Goal: Information Seeking & Learning: Learn about a topic

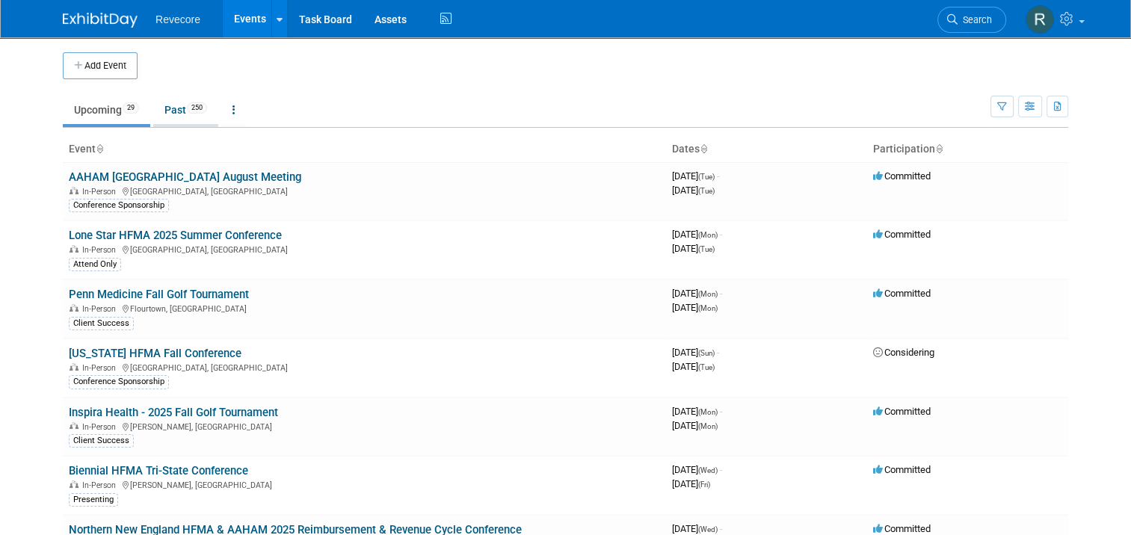
click at [177, 106] on link "Past 250" at bounding box center [185, 110] width 65 height 28
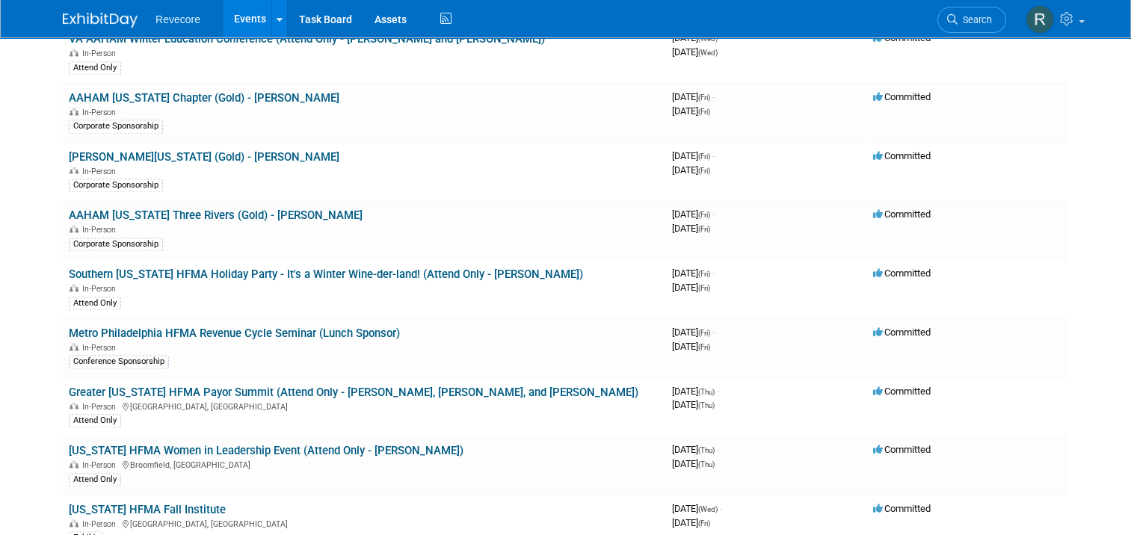
scroll to position [4743, 0]
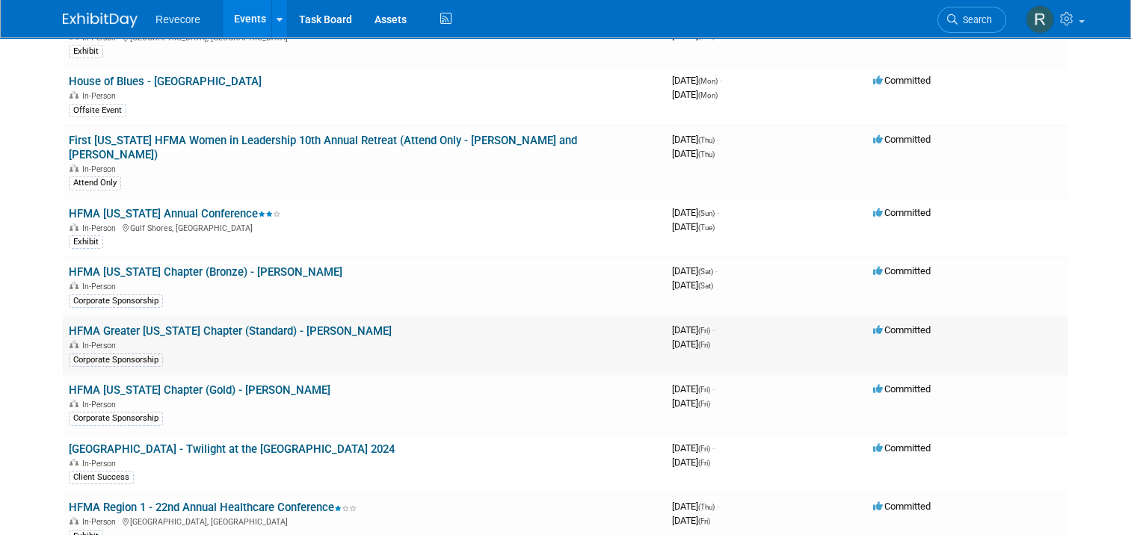
click at [276, 324] on link "HFMA Greater [US_STATE] Chapter (Standard) - [PERSON_NAME]" at bounding box center [230, 330] width 323 height 13
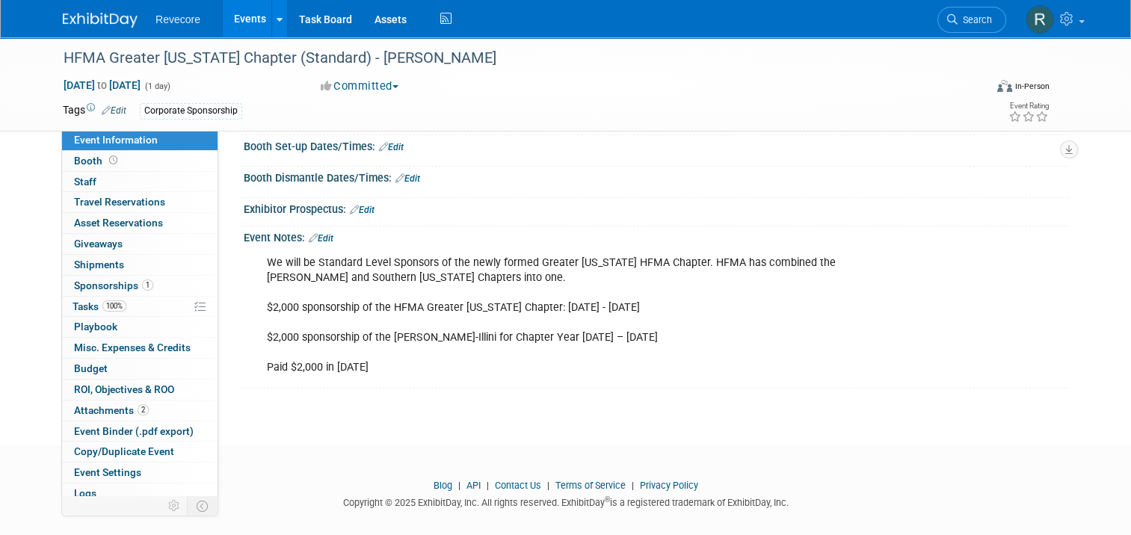
scroll to position [203, 0]
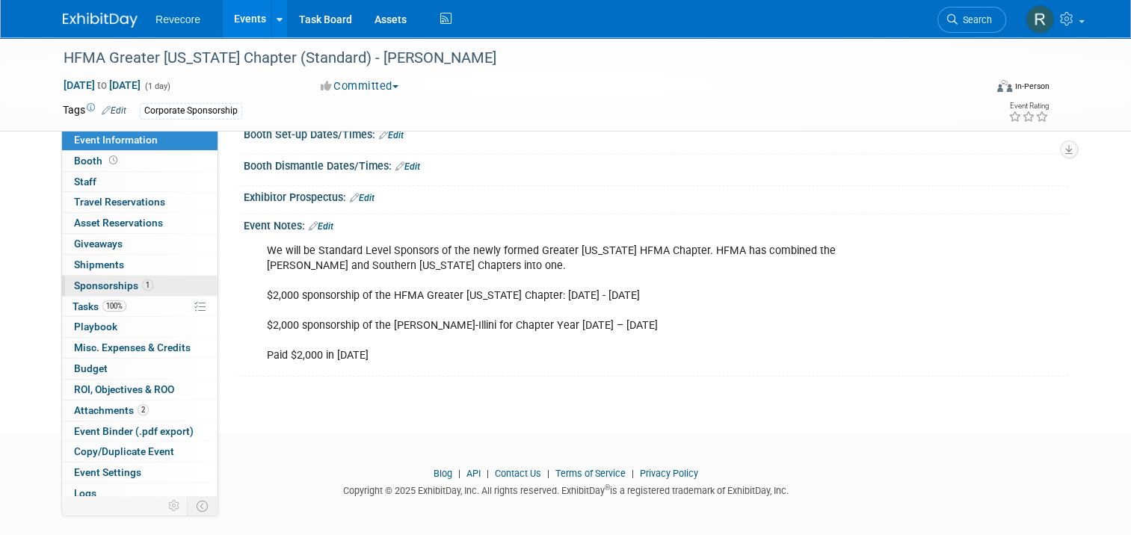
click at [145, 280] on link "1 Sponsorships 1" at bounding box center [139, 286] width 155 height 20
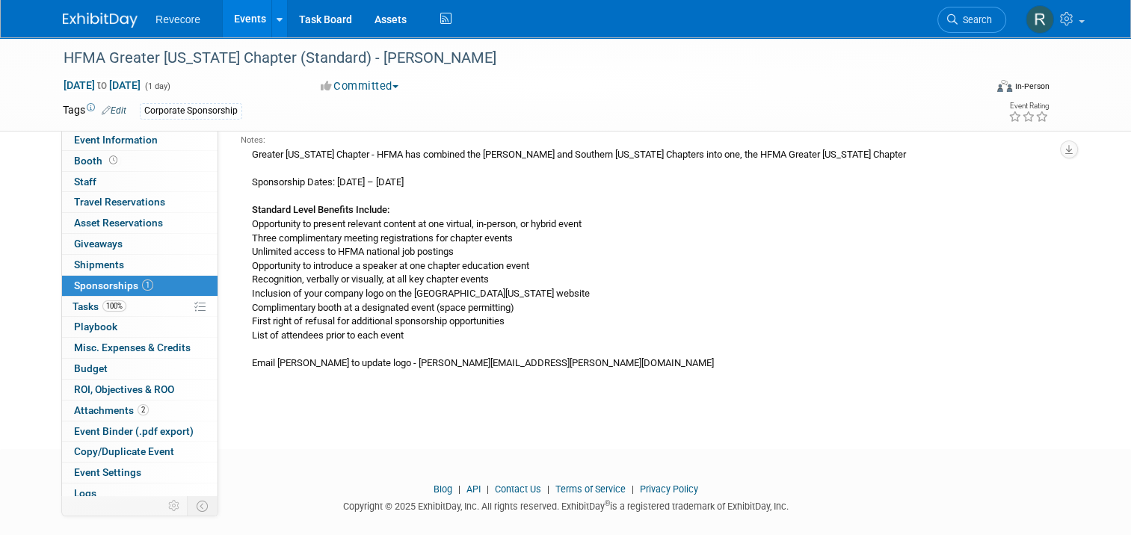
scroll to position [149, 0]
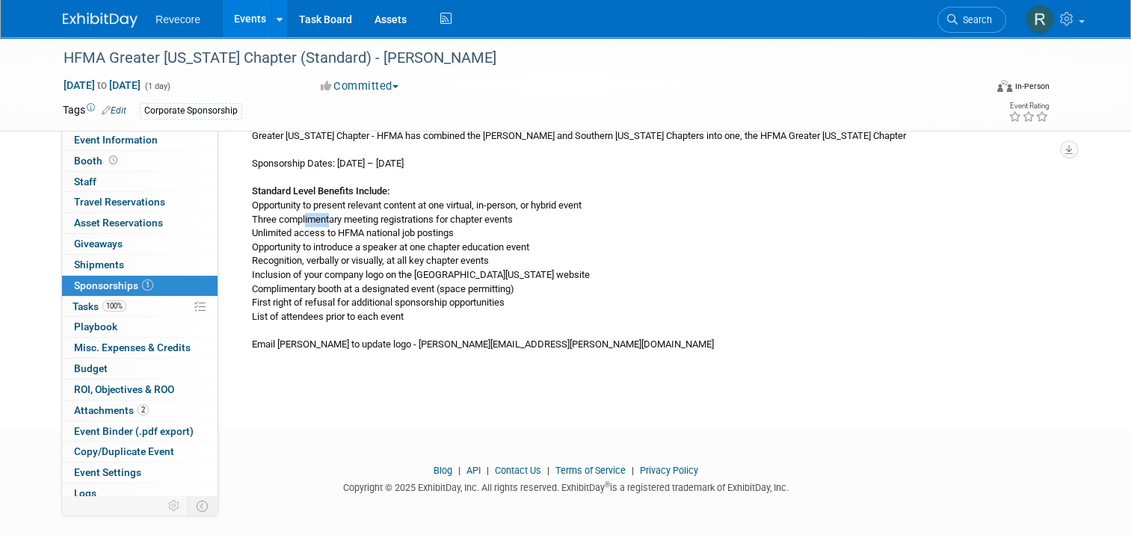
drag, startPoint x: 295, startPoint y: 221, endPoint x: 321, endPoint y: 224, distance: 26.4
click at [321, 224] on div "Greater Illinois Chapter - HFMA has combined the McMahon and Southern Illinois …" at bounding box center [649, 240] width 816 height 224
drag, startPoint x: 321, startPoint y: 224, endPoint x: 308, endPoint y: 233, distance: 16.2
click at [308, 234] on div "Greater Illinois Chapter - HFMA has combined the McMahon and Southern Illinois …" at bounding box center [649, 240] width 816 height 224
click at [236, 21] on link "Events" at bounding box center [250, 18] width 55 height 37
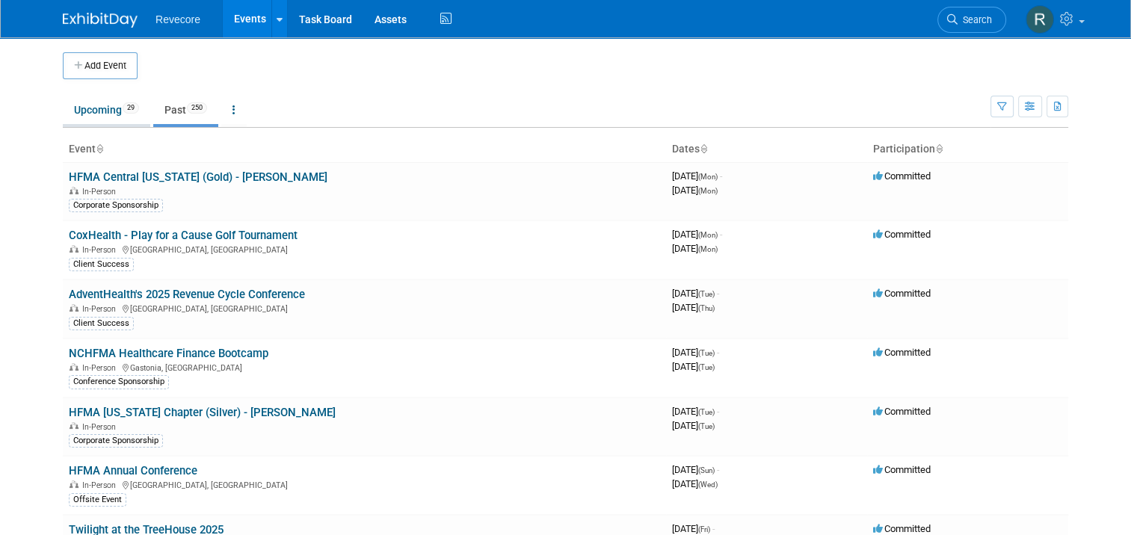
click at [75, 105] on link "Upcoming 29" at bounding box center [106, 110] width 87 height 28
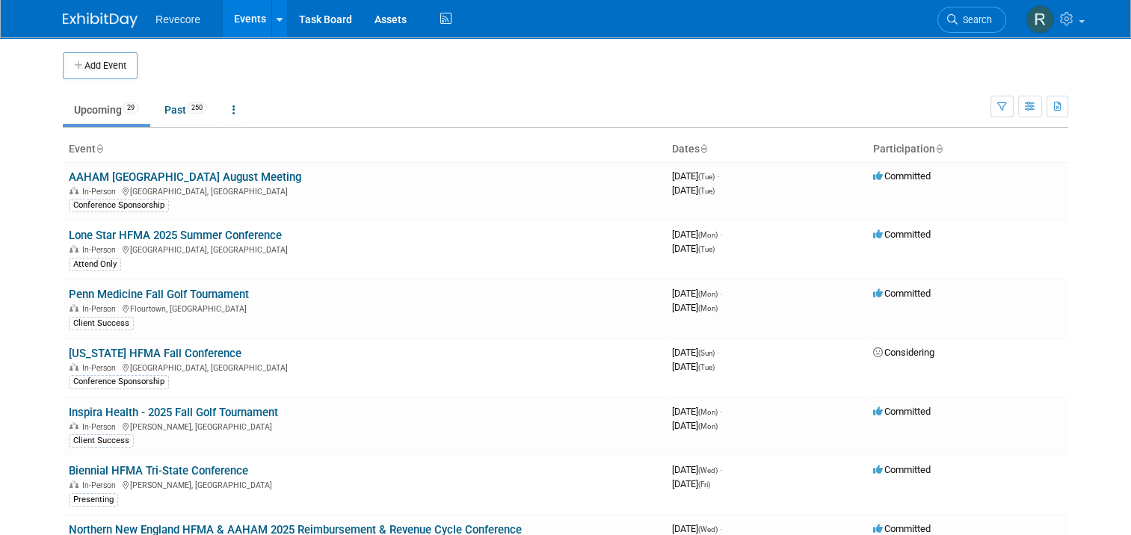
scroll to position [1307, 0]
